Goal: Check status

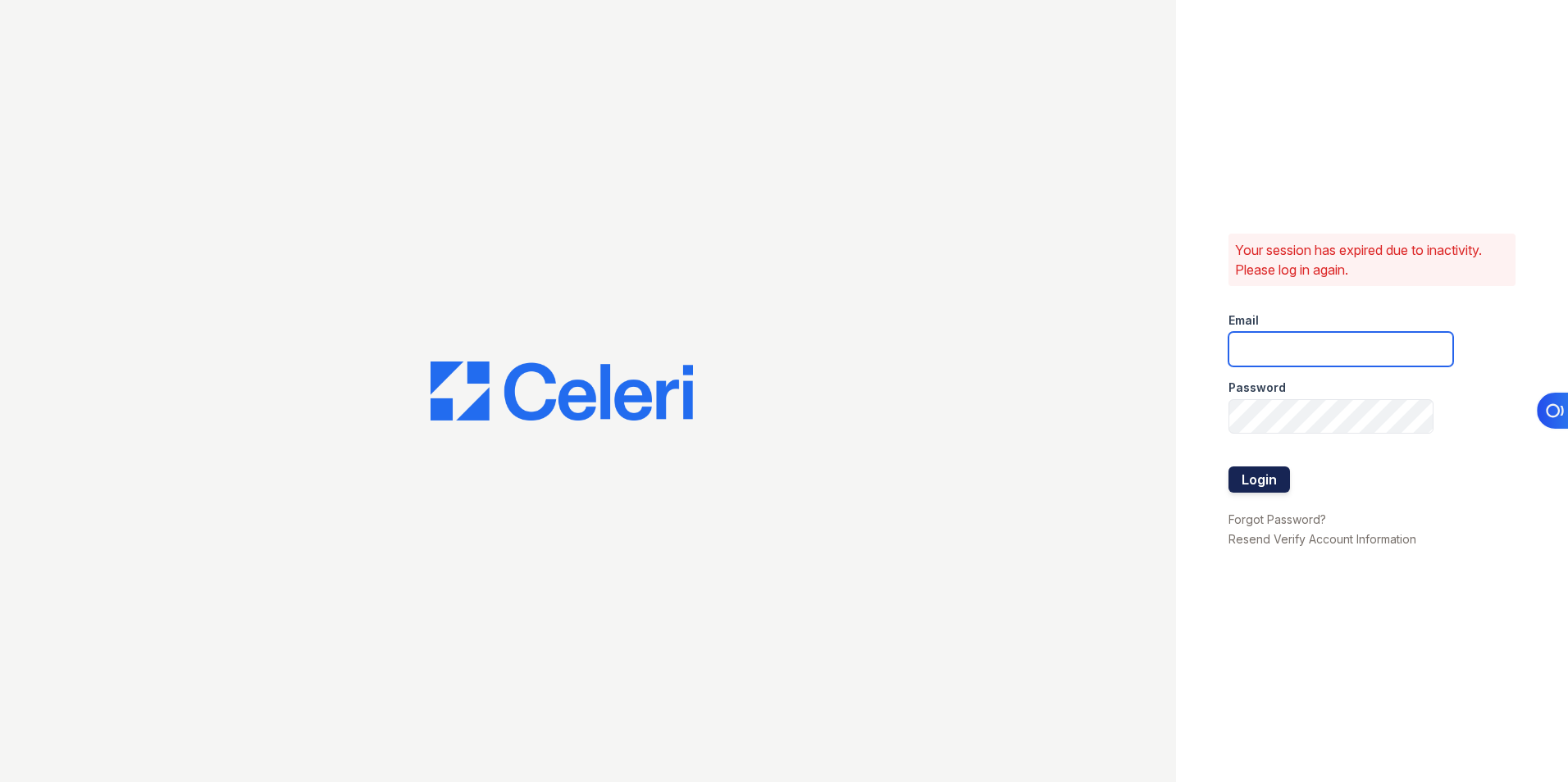
type input "[EMAIL_ADDRESS][DOMAIN_NAME]"
click at [1244, 473] on button "Login" at bounding box center [1259, 479] width 61 height 26
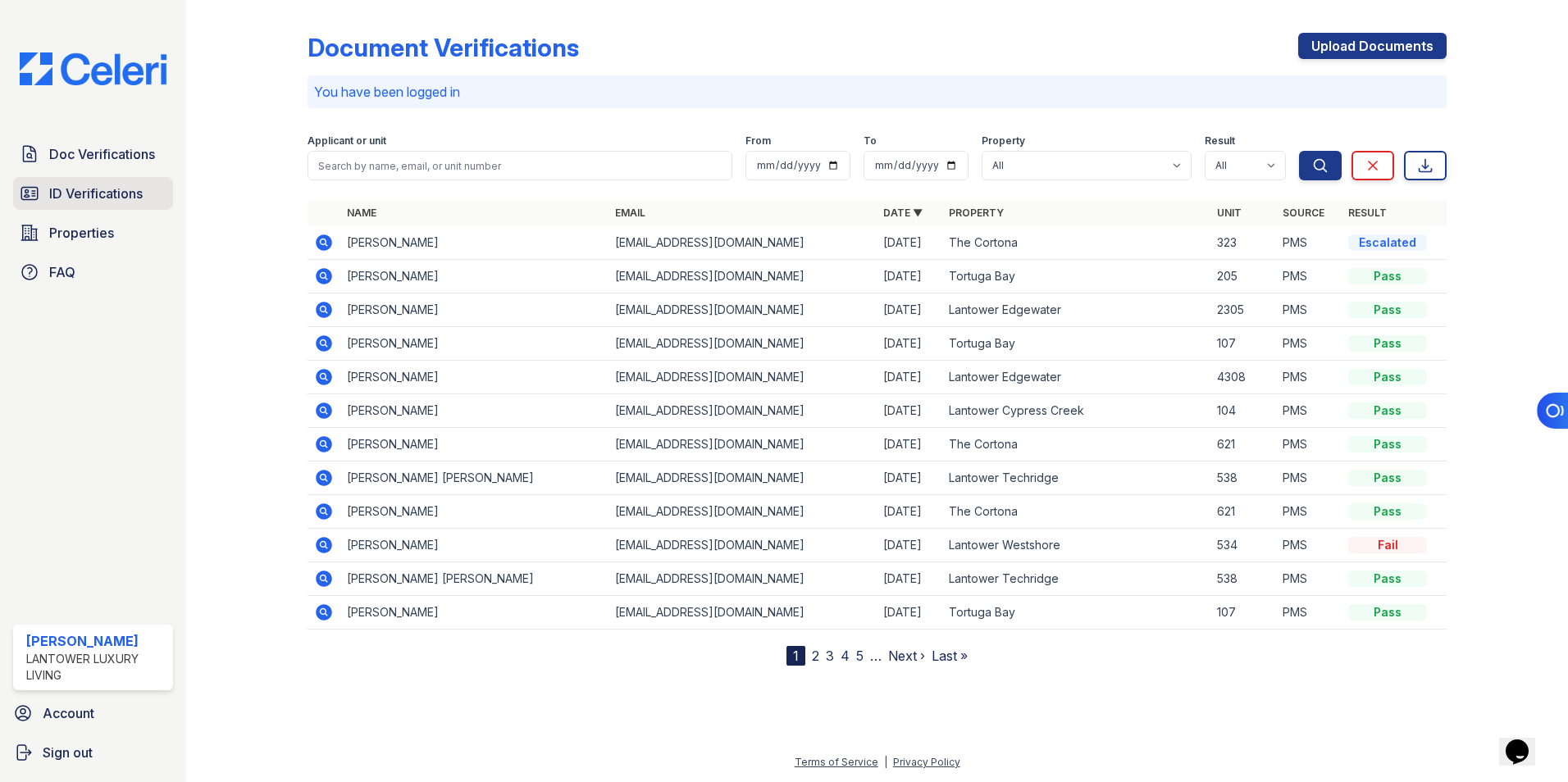
click at [130, 198] on span "ID Verifications" at bounding box center [97, 194] width 94 height 20
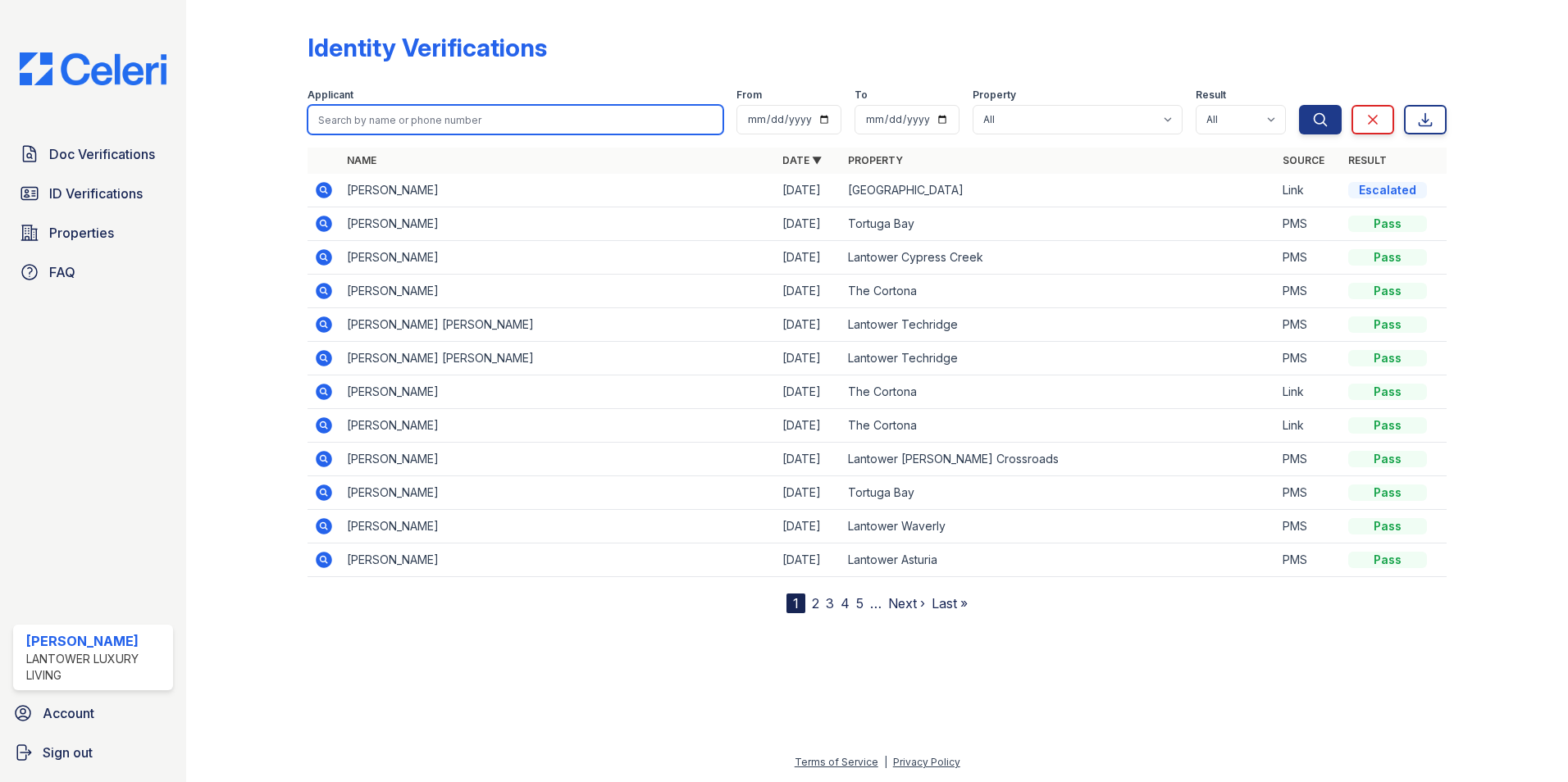
click at [362, 118] on input "search" at bounding box center [515, 119] width 416 height 30
type input "wise"
click at [1298, 105] on button "Search" at bounding box center [1319, 119] width 42 height 30
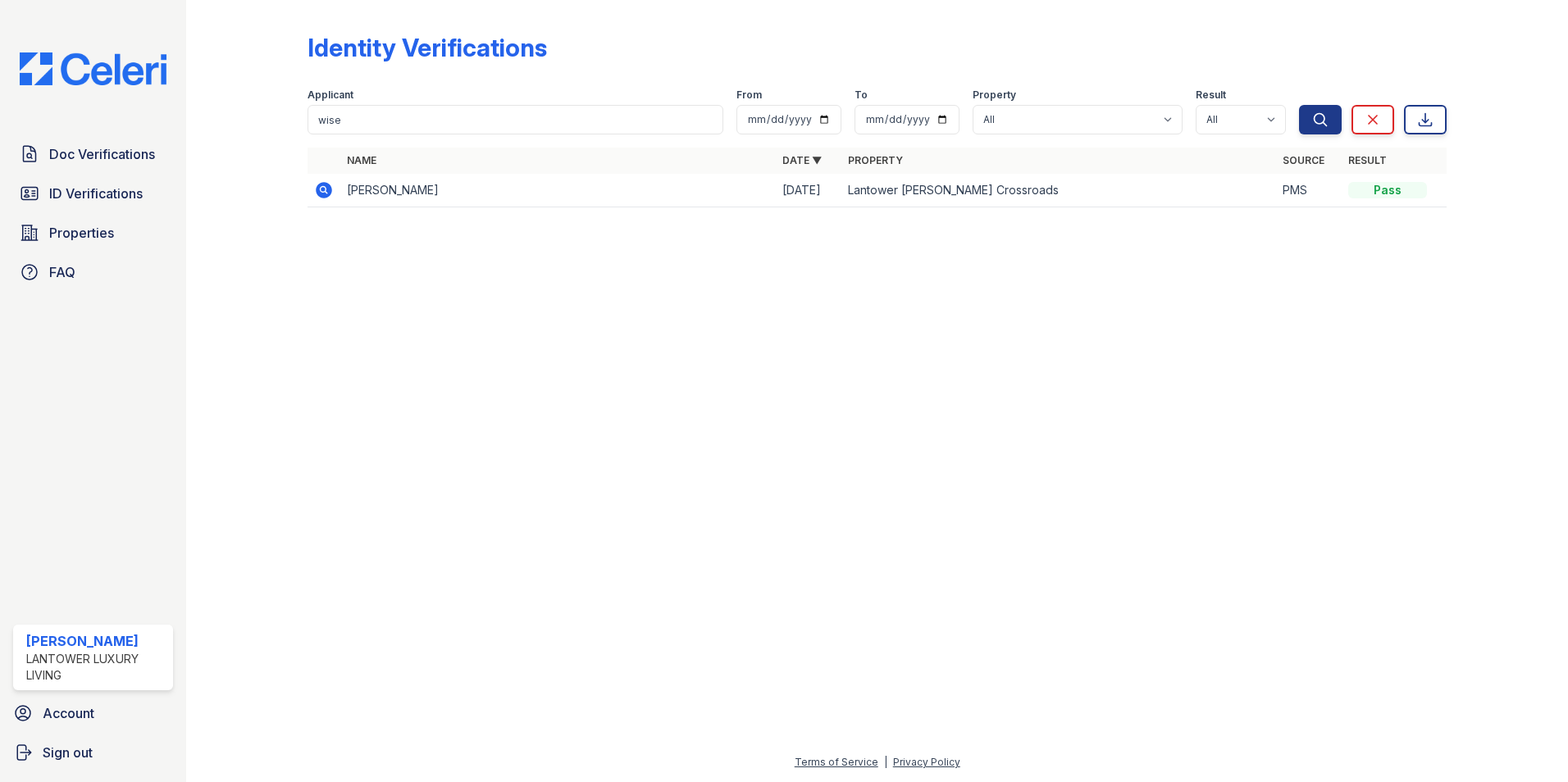
click at [323, 193] on icon at bounding box center [324, 190] width 16 height 16
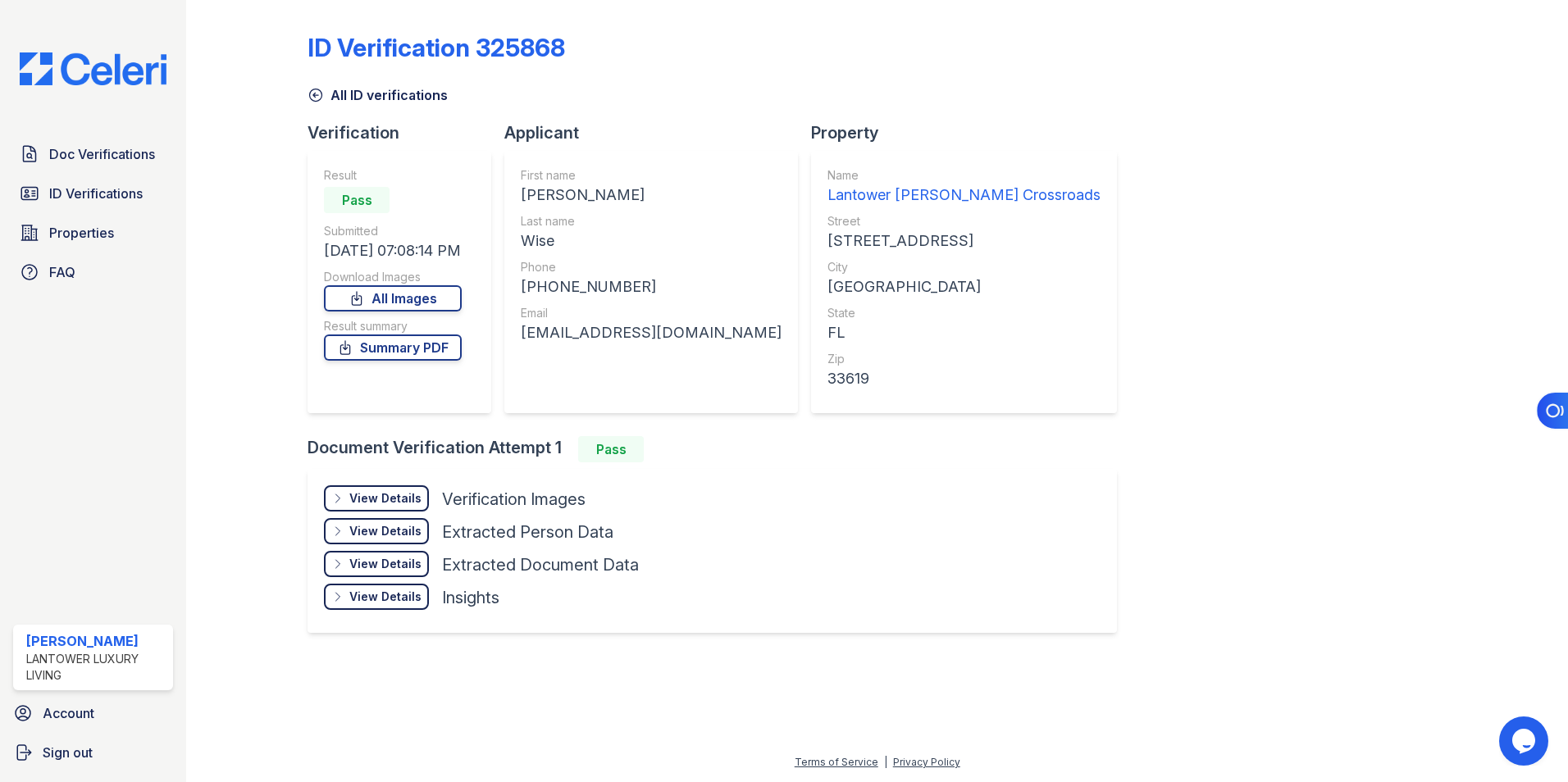
drag, startPoint x: 431, startPoint y: 345, endPoint x: 501, endPoint y: 246, distance: 121.2
click at [431, 345] on link "Summary PDF" at bounding box center [392, 347] width 138 height 26
